Goal: Check status: Check status

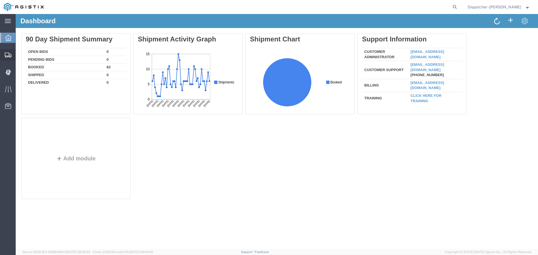
click at [19, 56] on span "Shipments" at bounding box center [17, 54] width 4 height 11
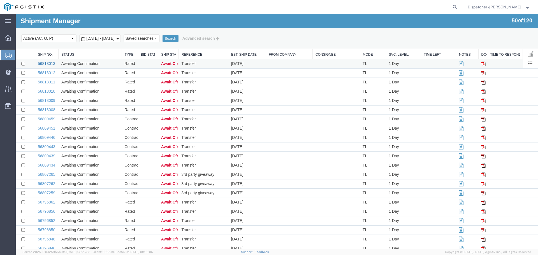
click at [44, 63] on link "56813013" at bounding box center [46, 63] width 17 height 4
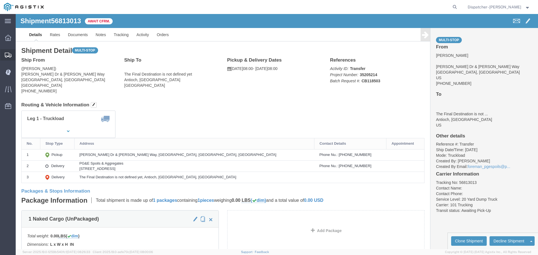
click at [19, 54] on span "Shipments" at bounding box center [17, 54] width 4 height 11
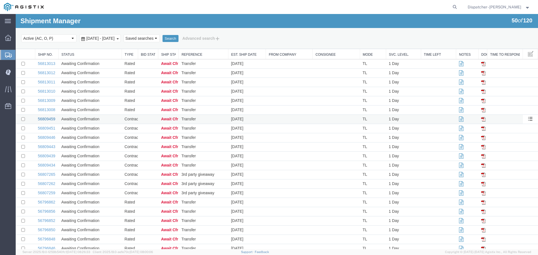
click at [42, 119] on link "56809459" at bounding box center [46, 119] width 17 height 4
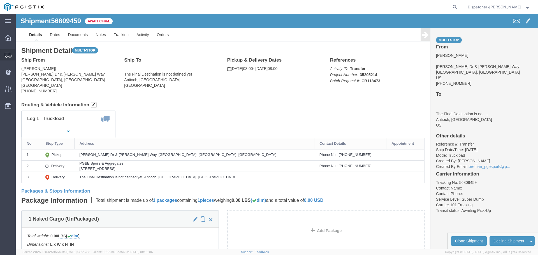
click at [19, 55] on span "Shipments" at bounding box center [17, 54] width 4 height 11
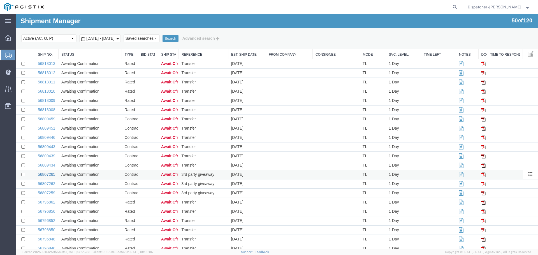
click at [42, 177] on link "56807265" at bounding box center [46, 174] width 17 height 4
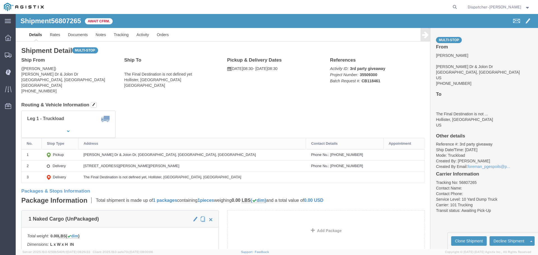
drag, startPoint x: 260, startPoint y: 101, endPoint x: 253, endPoint y: 100, distance: 7.4
click div "Leg 1 - Truckload Vehicle 1: 10 Yard Dump Truck Number of trucks: 1"
click at [19, 56] on span "Shipments" at bounding box center [17, 54] width 4 height 11
